Goal: Find specific page/section: Find specific page/section

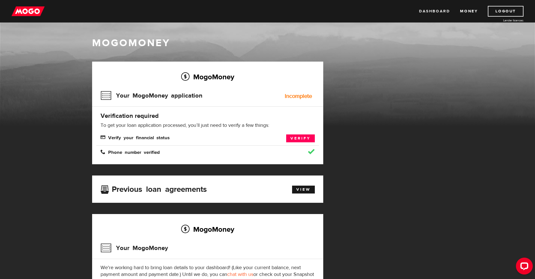
click at [444, 12] on link "Dashboard" at bounding box center [434, 11] width 31 height 11
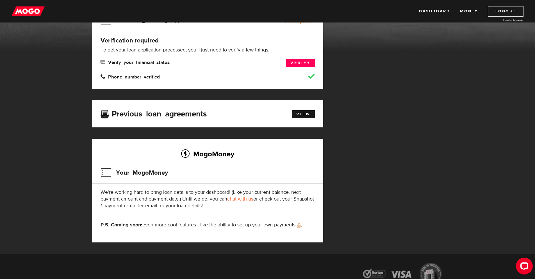
scroll to position [129, 0]
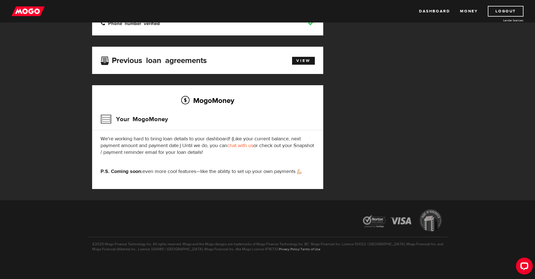
click at [276, 173] on p "P.S. Coming soon: even more cool features—like the ability to set up your own p…" at bounding box center [208, 171] width 214 height 7
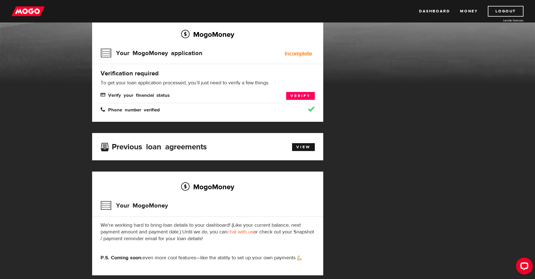
scroll to position [0, 0]
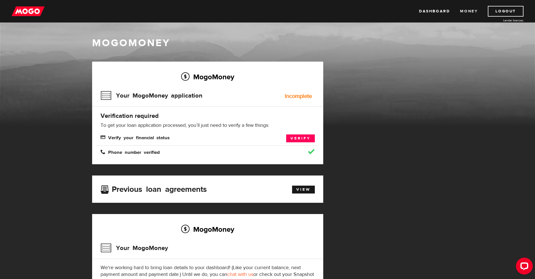
click at [465, 10] on link "Money" at bounding box center [469, 11] width 18 height 11
